Goal: Navigation & Orientation: Find specific page/section

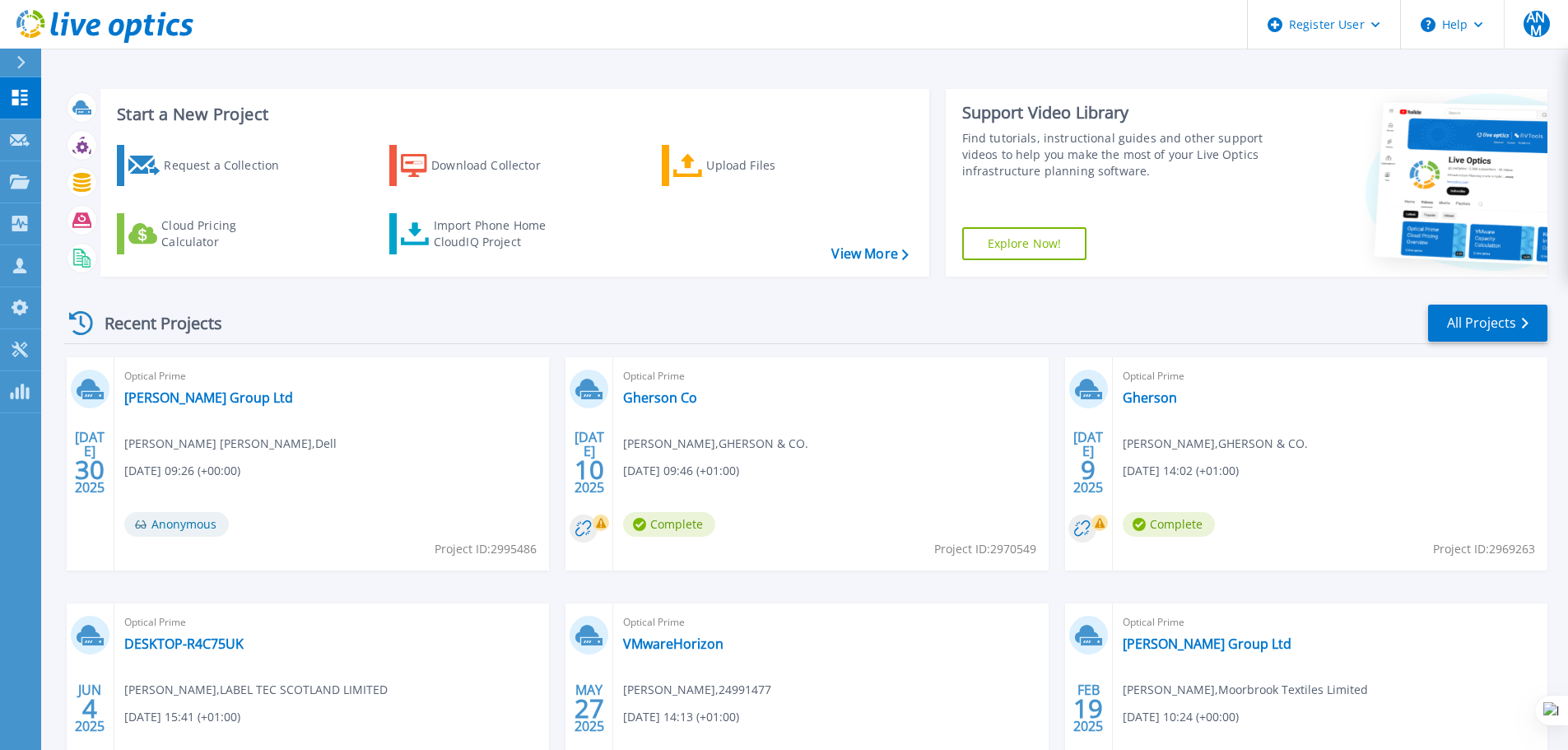
click at [9, 63] on button at bounding box center [21, 62] width 42 height 29
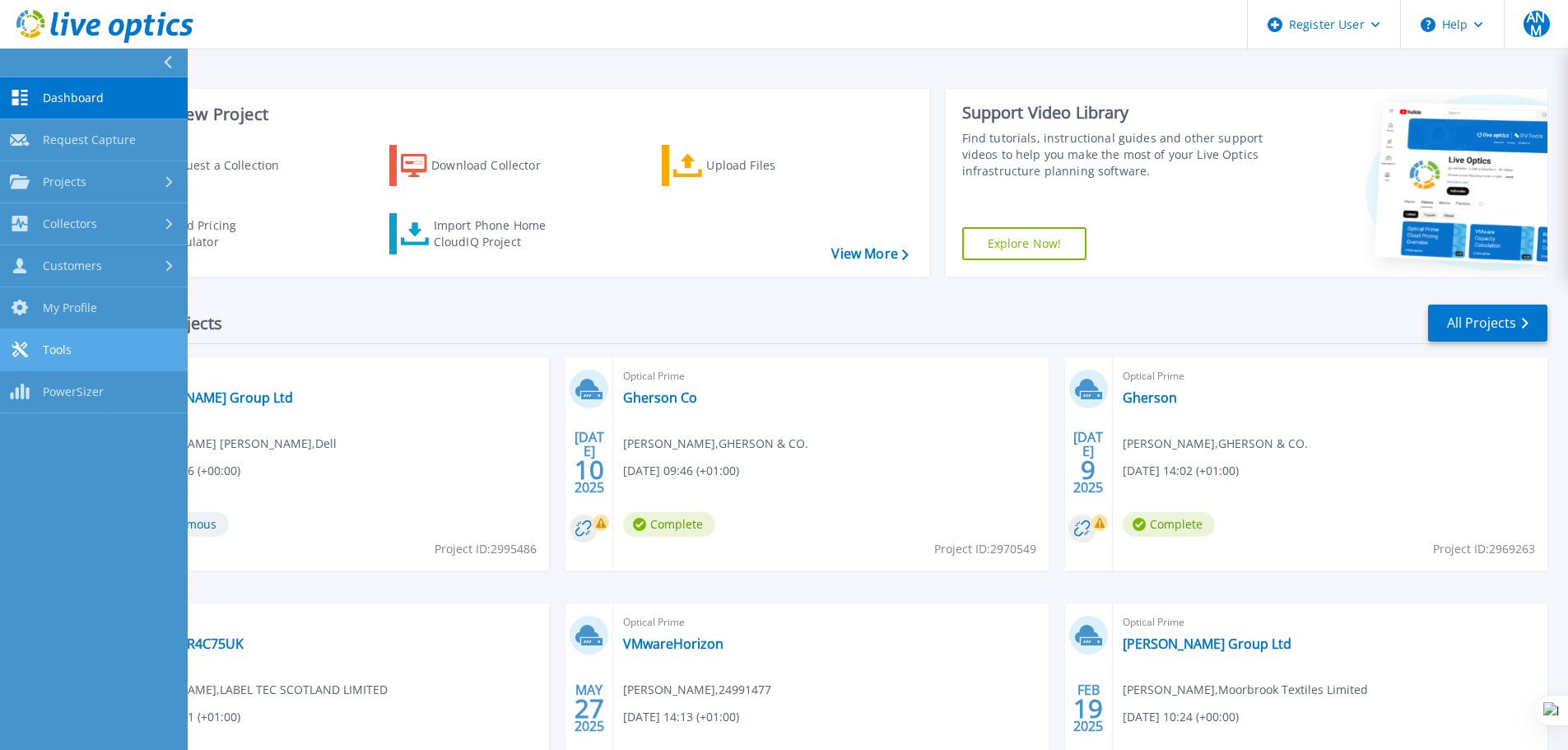
click at [97, 347] on link "Tools Tools" at bounding box center [94, 350] width 188 height 42
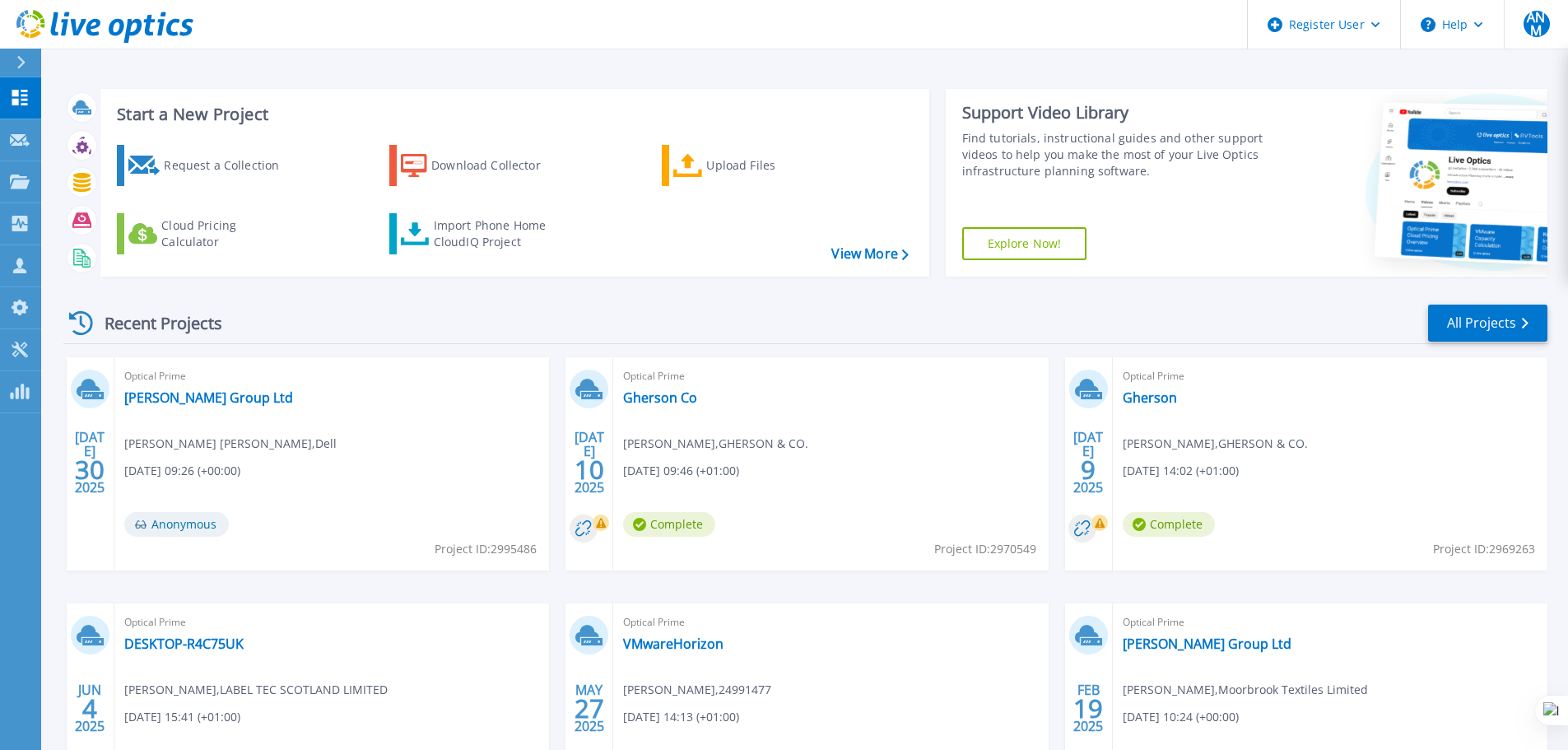
click at [34, 57] on div at bounding box center [28, 62] width 26 height 28
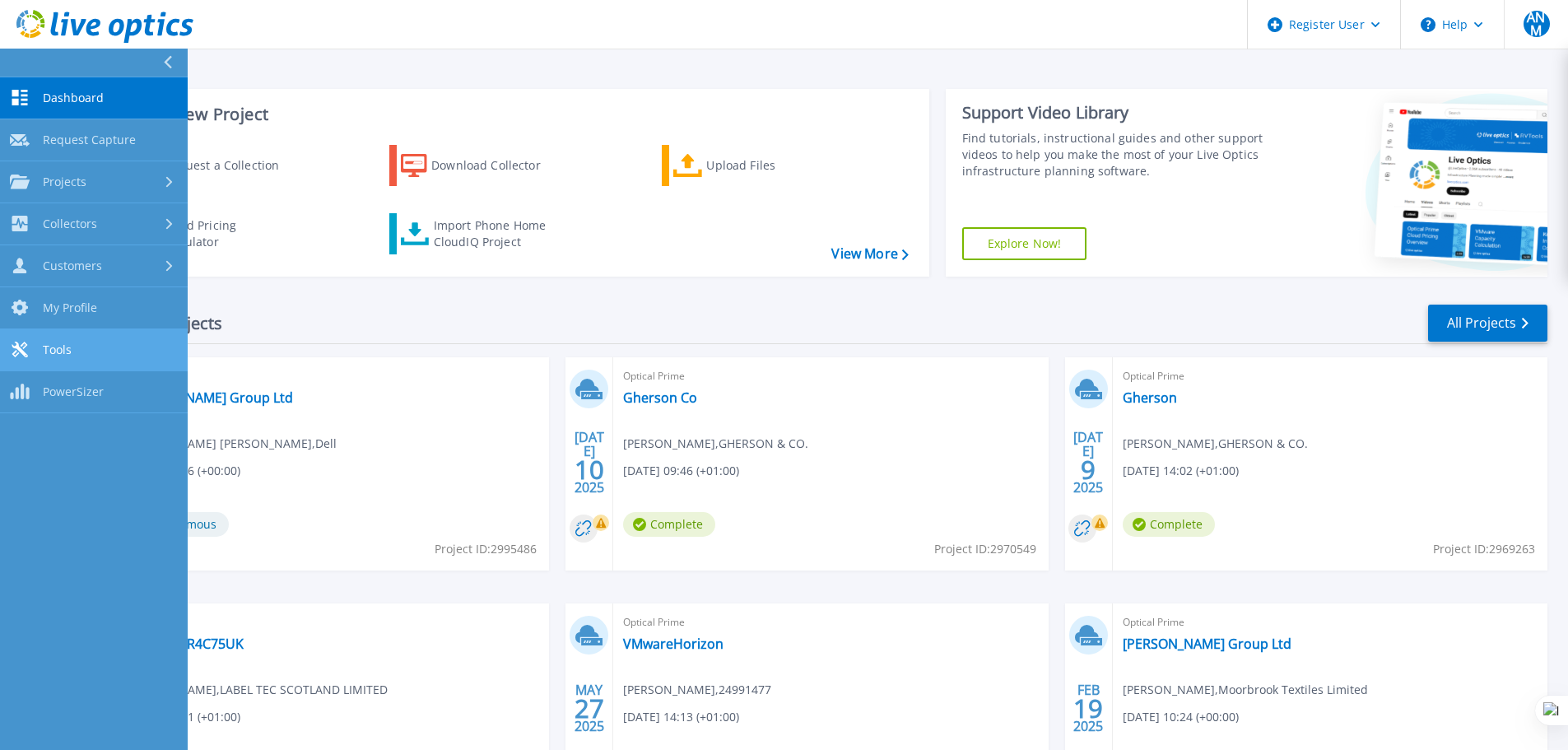
click at [109, 361] on link "Tools Tools" at bounding box center [94, 350] width 188 height 42
